Goal: Information Seeking & Learning: Check status

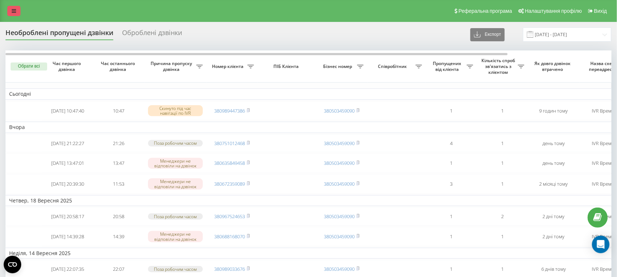
click at [16, 10] on icon at bounding box center [14, 10] width 4 height 5
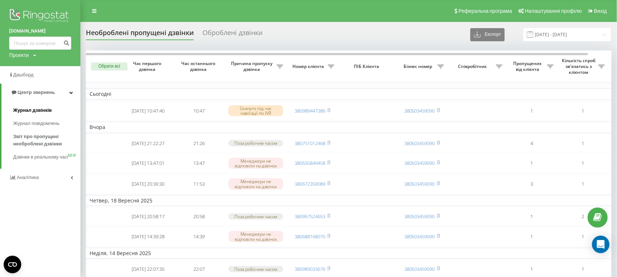
click at [37, 109] on span "Журнал дзвінків" at bounding box center [32, 110] width 39 height 7
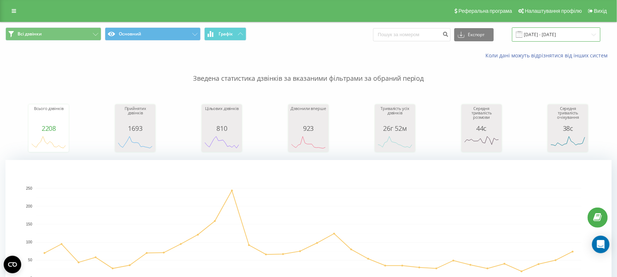
click at [555, 31] on input "[DATE] - [DATE]" at bounding box center [556, 34] width 88 height 14
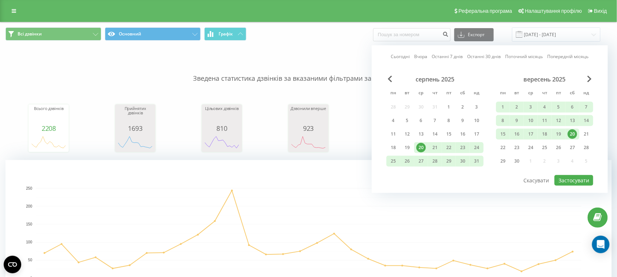
click at [572, 129] on div "20" at bounding box center [571, 133] width 9 height 9
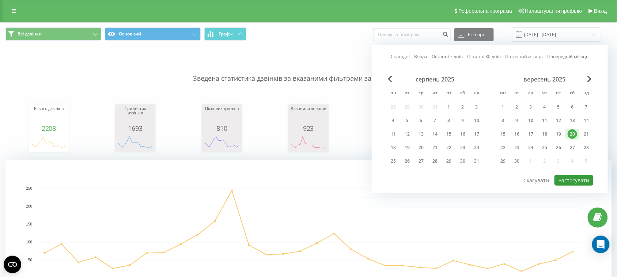
click at [566, 177] on button "Застосувати" at bounding box center [573, 180] width 39 height 11
type input "[DATE] - [DATE]"
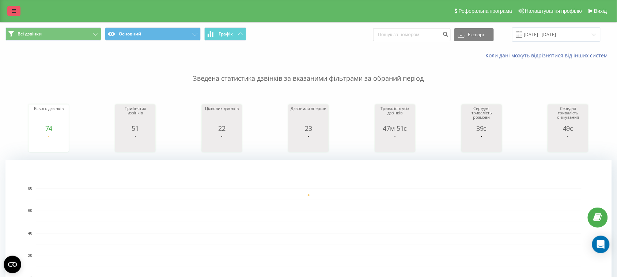
click at [10, 8] on link at bounding box center [13, 11] width 13 height 10
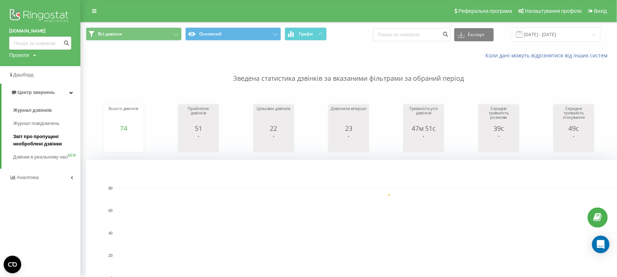
click at [45, 137] on span "Звіт про пропущені необроблені дзвінки" at bounding box center [45, 140] width 64 height 15
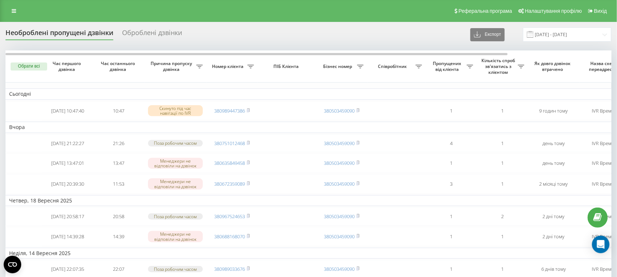
drag, startPoint x: 12, startPoint y: 10, endPoint x: 13, endPoint y: 19, distance: 9.6
click at [12, 10] on icon at bounding box center [14, 10] width 4 height 5
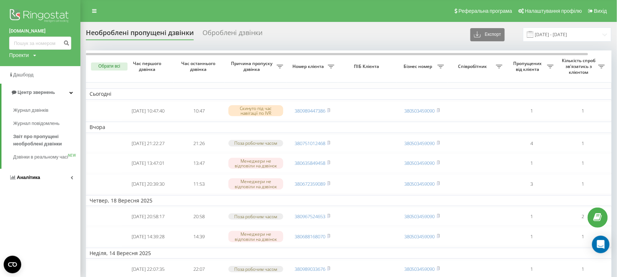
click at [32, 180] on span "Аналiтика" at bounding box center [28, 177] width 23 height 5
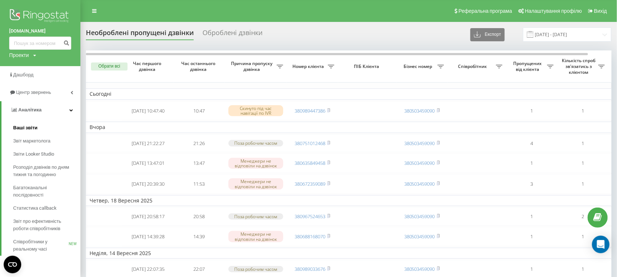
click at [26, 126] on span "Ваші звіти" at bounding box center [25, 127] width 24 height 7
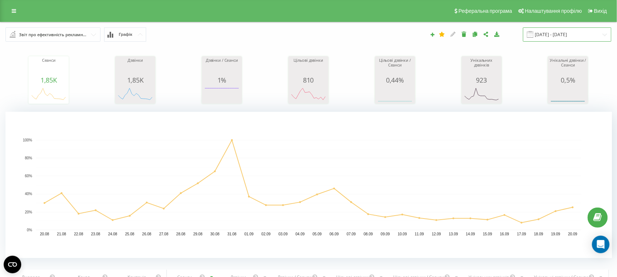
click at [572, 31] on input "[DATE] - [DATE]" at bounding box center [567, 34] width 88 height 14
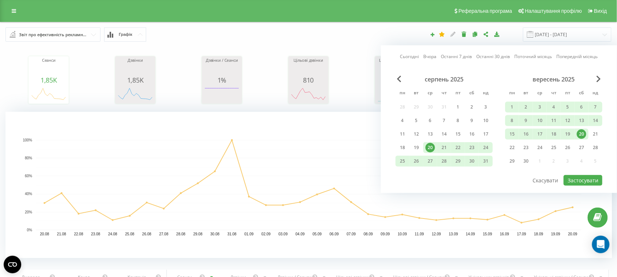
click at [581, 130] on div "20" at bounding box center [581, 133] width 9 height 9
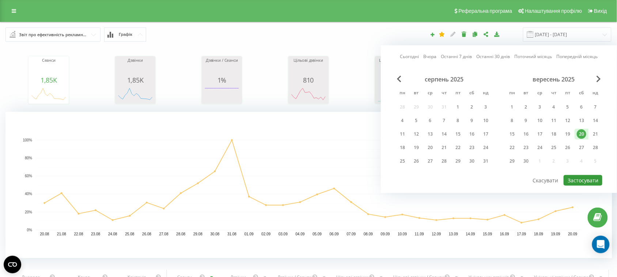
click at [569, 176] on button "Застосувати" at bounding box center [582, 180] width 39 height 11
type input "20.09.2025 - 20.09.2025"
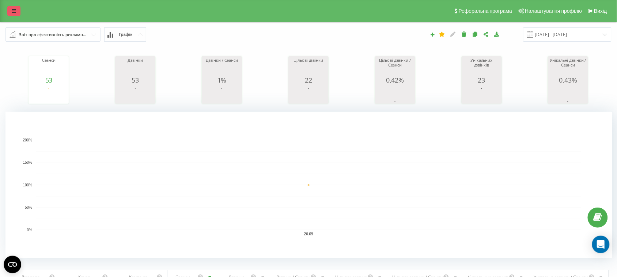
click at [15, 11] on icon at bounding box center [14, 10] width 4 height 5
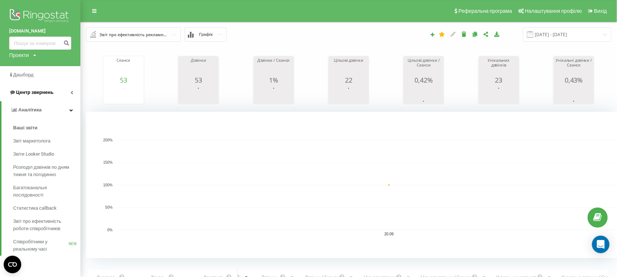
click at [41, 92] on span "Центр звернень" at bounding box center [34, 92] width 37 height 5
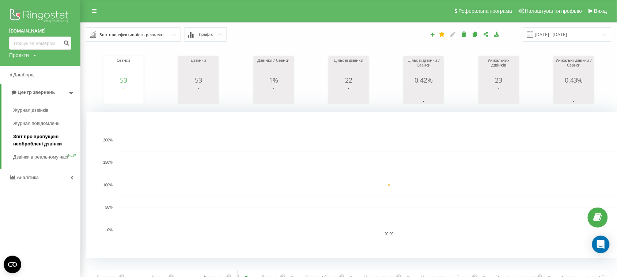
click at [44, 139] on span "Звіт про пропущені необроблені дзвінки" at bounding box center [45, 140] width 64 height 15
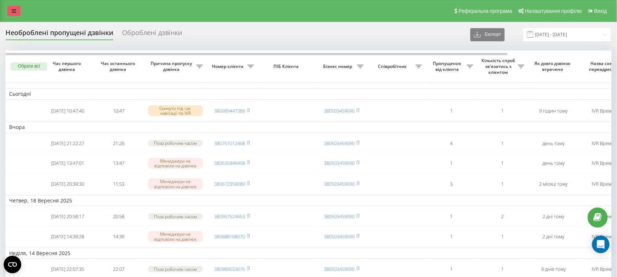
click at [17, 10] on link at bounding box center [13, 11] width 13 height 10
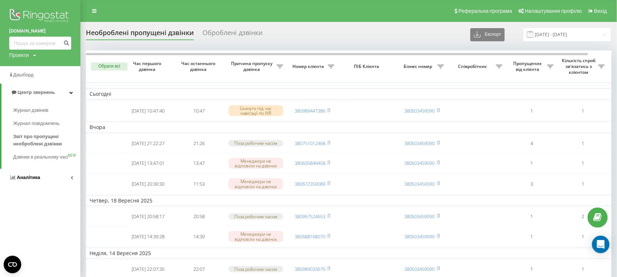
click at [30, 180] on span "Аналiтика" at bounding box center [28, 177] width 23 height 5
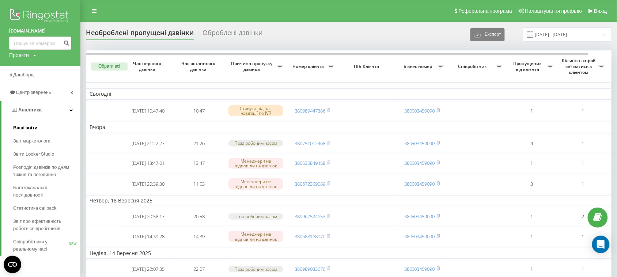
click at [26, 125] on span "Ваші звіти" at bounding box center [25, 127] width 24 height 7
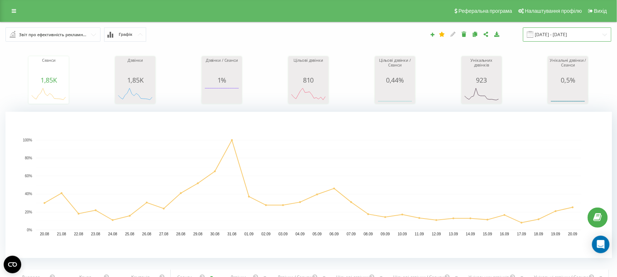
click at [579, 33] on input "[DATE] - [DATE]" at bounding box center [567, 34] width 88 height 14
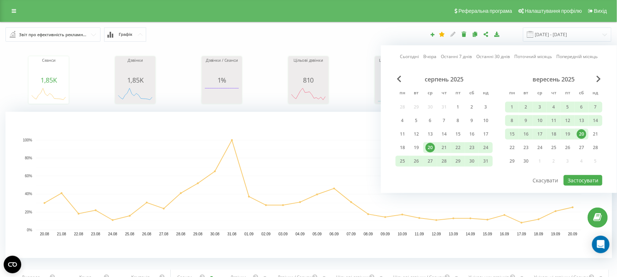
click at [584, 134] on div "20" at bounding box center [581, 133] width 9 height 9
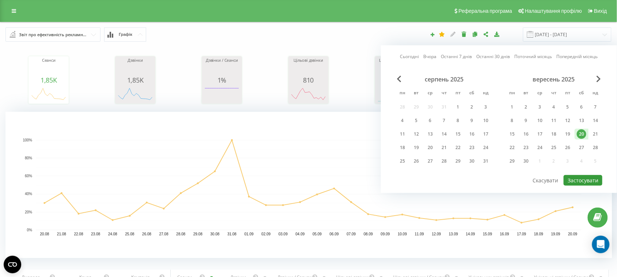
click at [582, 180] on button "Застосувати" at bounding box center [582, 180] width 39 height 11
type input "[DATE] - [DATE]"
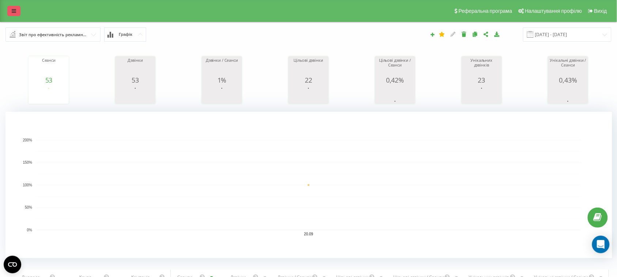
click at [14, 10] on icon at bounding box center [14, 10] width 4 height 5
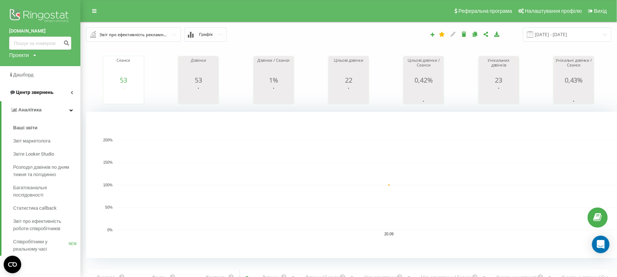
click at [37, 92] on span "Центр звернень" at bounding box center [34, 92] width 37 height 5
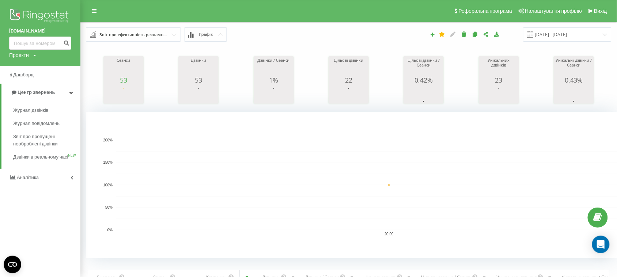
drag, startPoint x: 46, startPoint y: 141, endPoint x: 118, endPoint y: 66, distance: 103.9
click at [46, 140] on span "Звіт про пропущені необроблені дзвінки" at bounding box center [45, 140] width 64 height 15
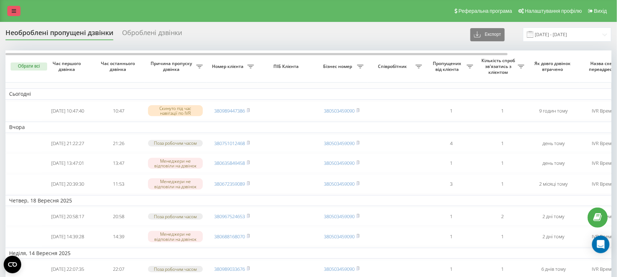
click at [12, 9] on icon at bounding box center [14, 10] width 4 height 5
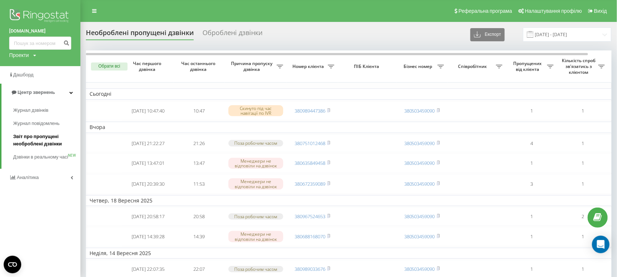
click at [38, 138] on span "Звіт про пропущені необроблені дзвінки" at bounding box center [45, 140] width 64 height 15
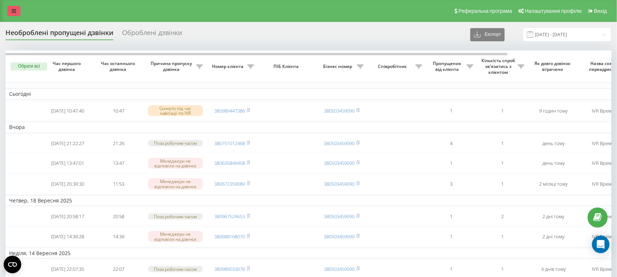
click at [14, 11] on icon at bounding box center [14, 10] width 4 height 5
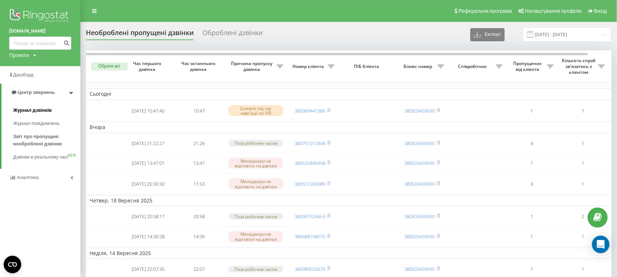
click at [37, 110] on span "Журнал дзвінків" at bounding box center [32, 110] width 39 height 7
click at [35, 180] on span "Аналiтика" at bounding box center [28, 177] width 23 height 5
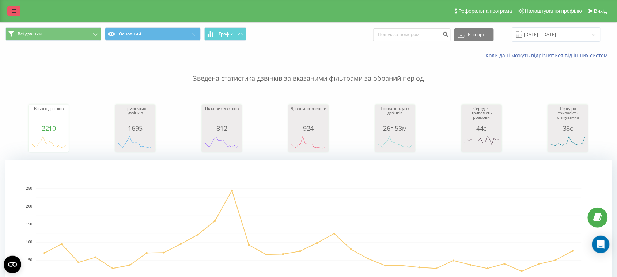
click at [15, 9] on icon at bounding box center [14, 10] width 4 height 5
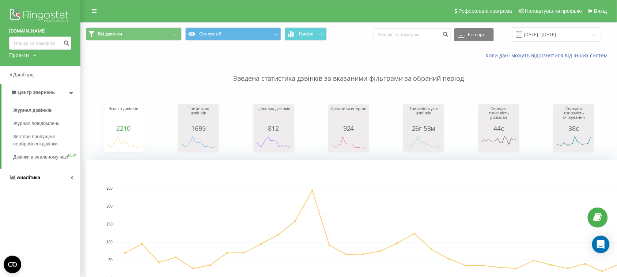
click at [31, 180] on span "Аналiтика" at bounding box center [28, 177] width 23 height 5
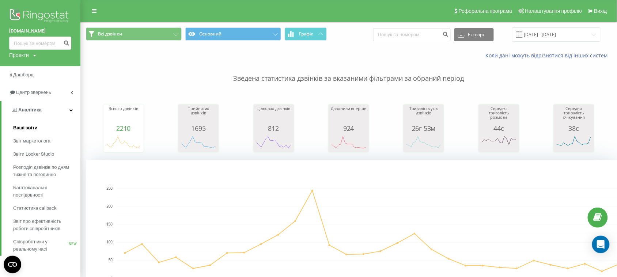
click at [24, 126] on span "Ваші звіти" at bounding box center [25, 127] width 24 height 7
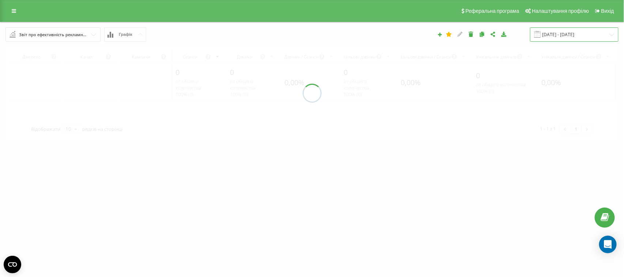
click at [583, 34] on input "[DATE] - [DATE]" at bounding box center [574, 34] width 88 height 14
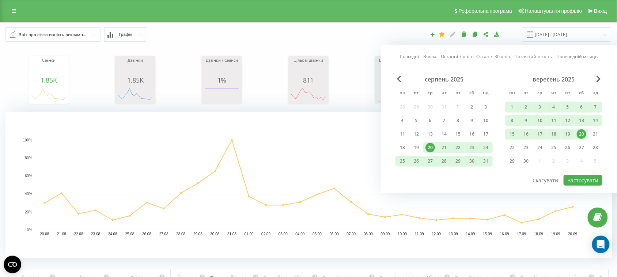
click at [581, 134] on div "20" at bounding box center [581, 133] width 9 height 9
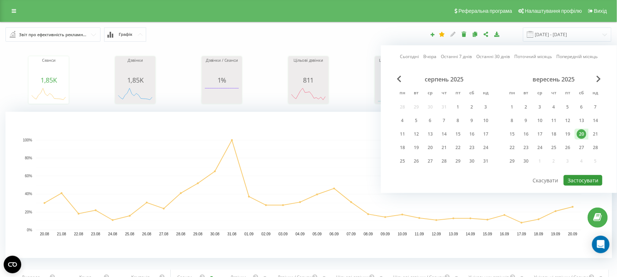
click at [590, 178] on button "Застосувати" at bounding box center [582, 180] width 39 height 11
type input "[DATE] - [DATE]"
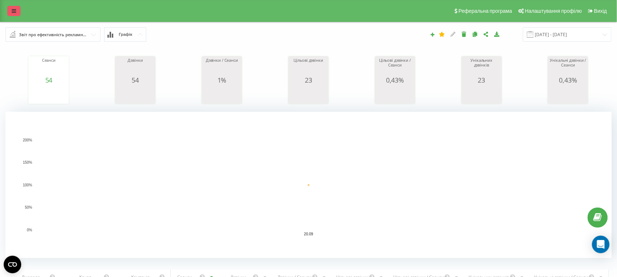
click at [15, 9] on icon at bounding box center [14, 10] width 4 height 5
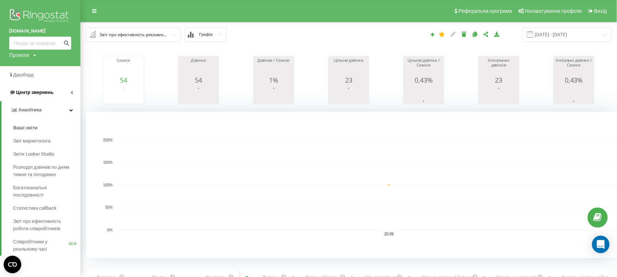
click at [37, 92] on span "Центр звернень" at bounding box center [34, 92] width 37 height 5
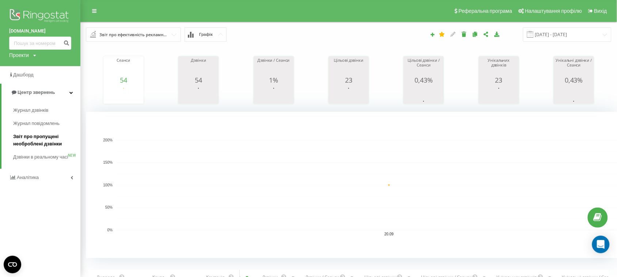
click at [43, 140] on span "Звіт про пропущені необроблені дзвінки" at bounding box center [45, 140] width 64 height 15
